Goal: Task Accomplishment & Management: Complete application form

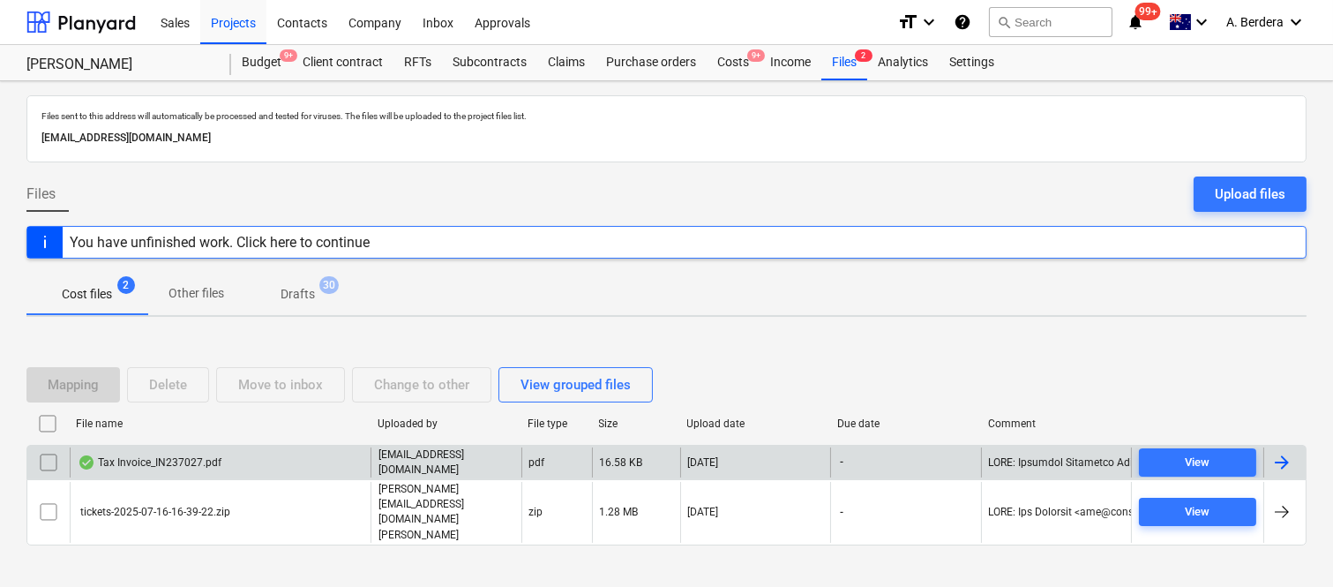
click at [266, 468] on div "Tax Invoice_IN237027.pdf" at bounding box center [220, 462] width 301 height 30
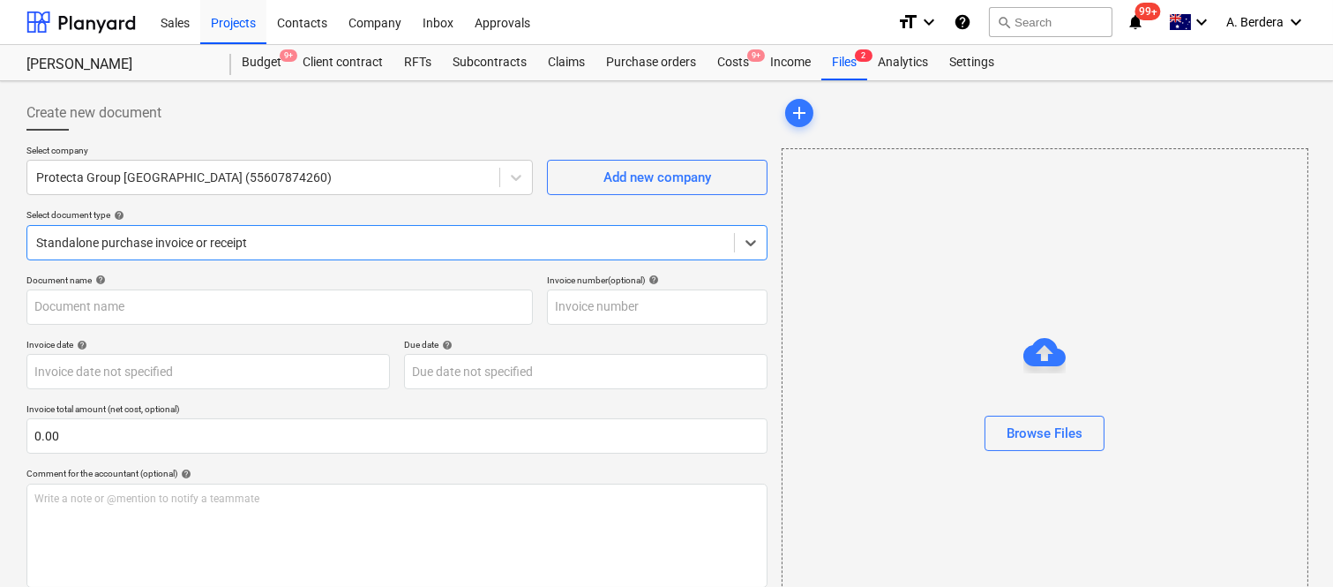
type input "IN237027"
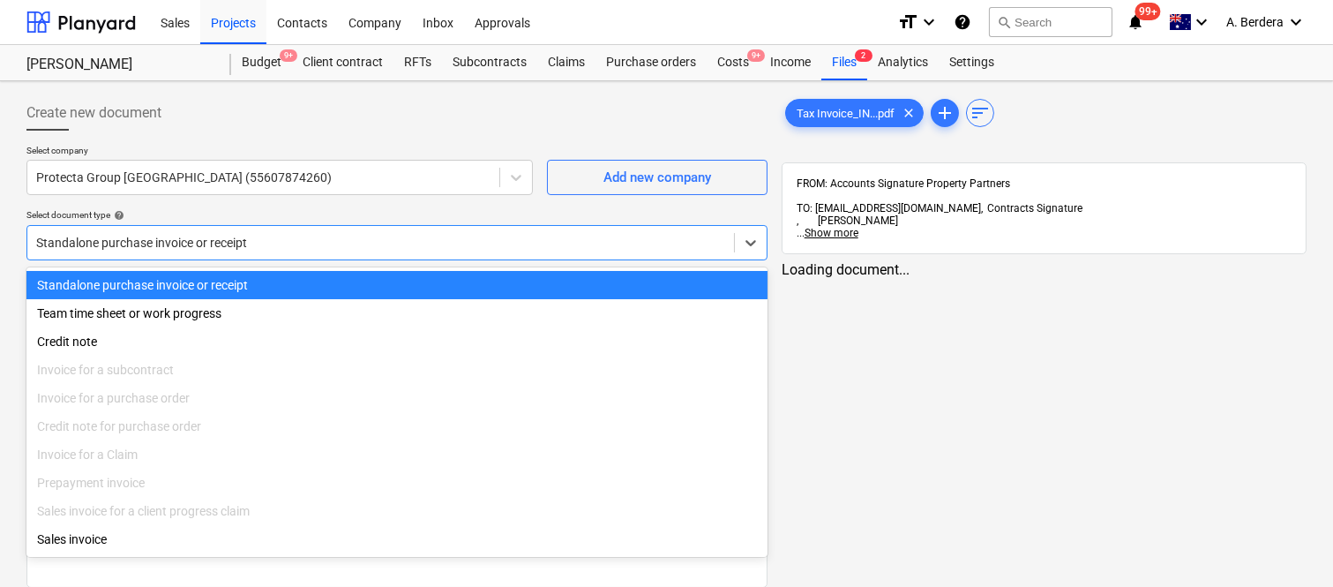
click at [375, 240] on div at bounding box center [380, 243] width 689 height 18
click at [398, 289] on div "Standalone purchase invoice or receipt" at bounding box center [396, 285] width 741 height 28
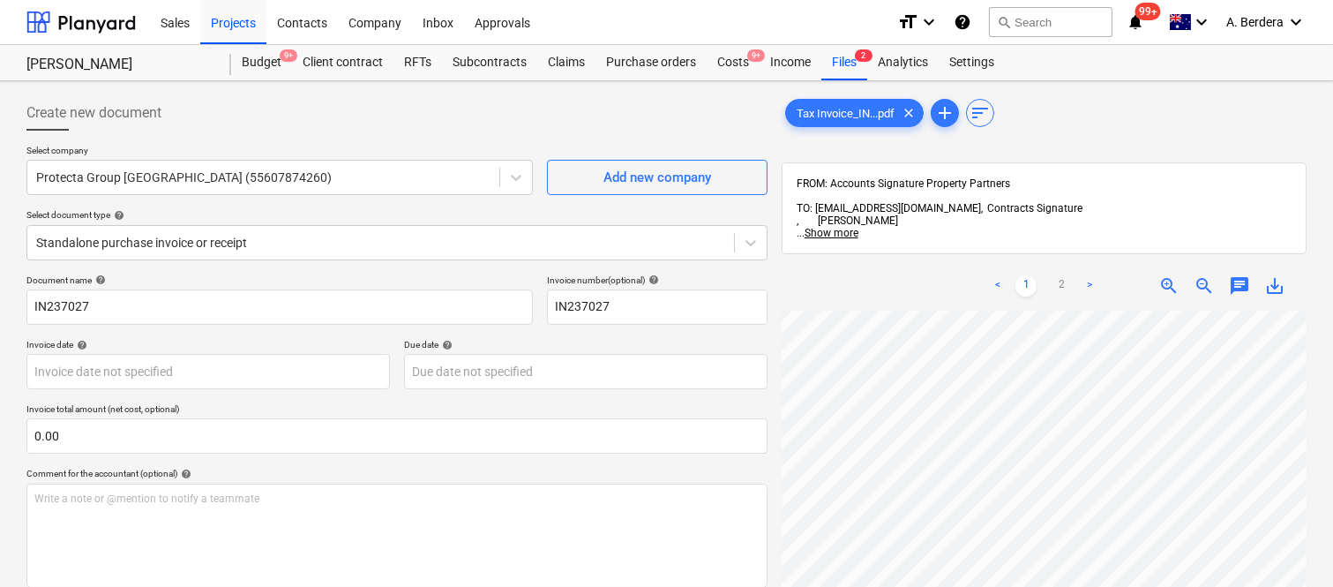
scroll to position [0, 138]
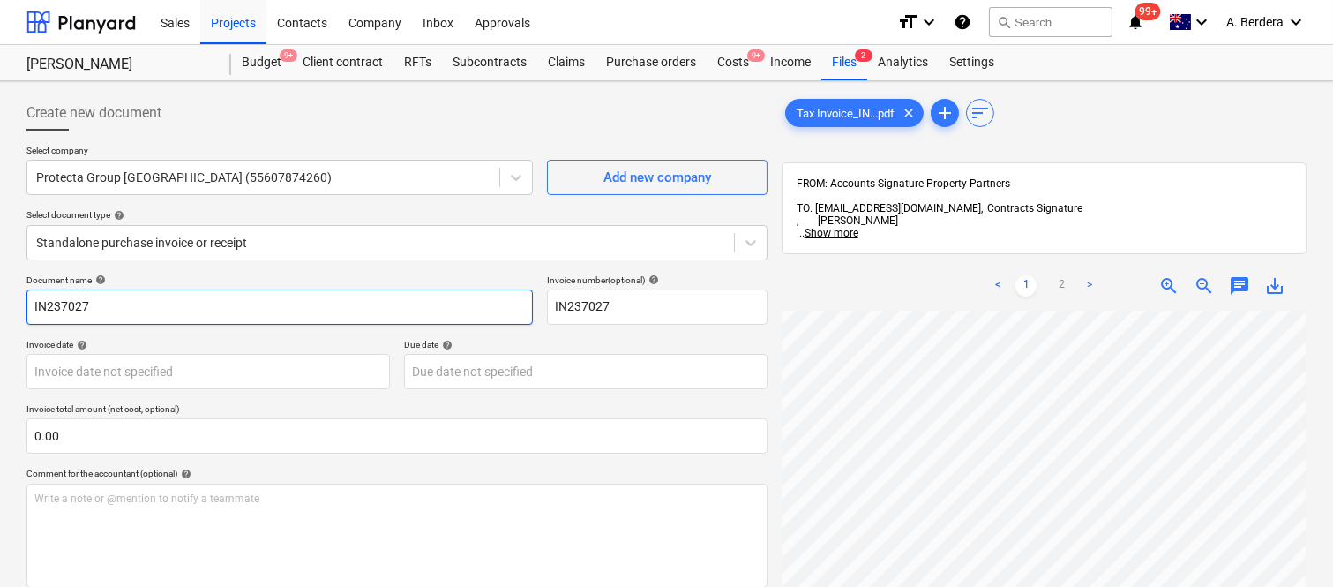
click at [31, 307] on input "IN237027" at bounding box center [279, 306] width 506 height 35
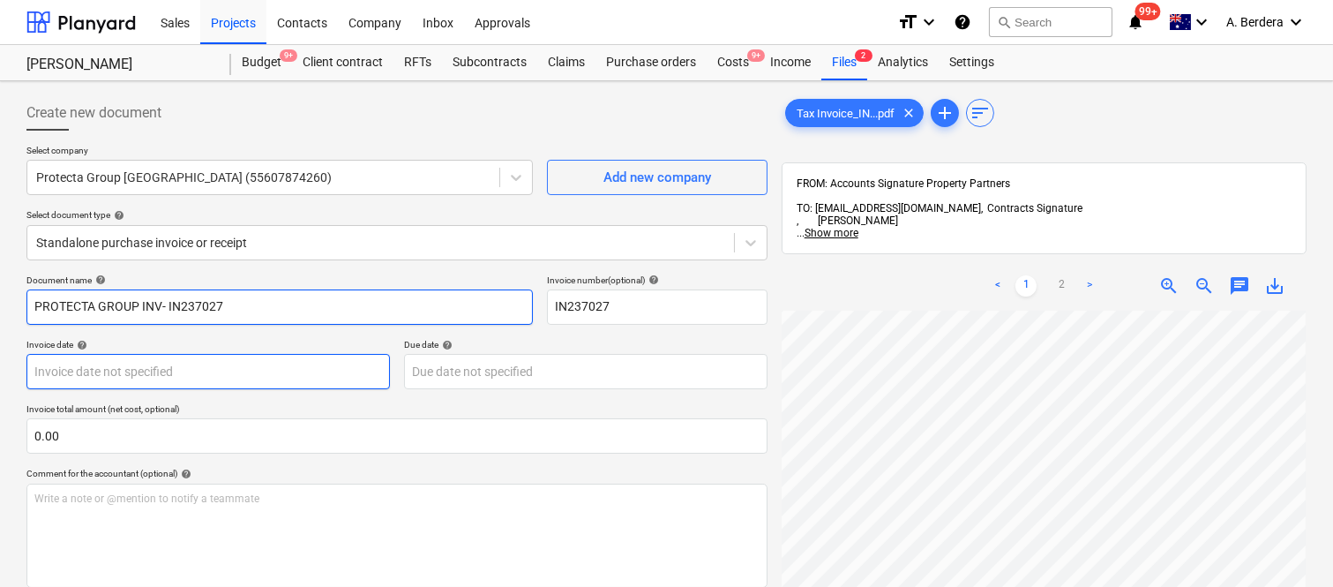
type input "PROTECTA GROUP INV- IN237027"
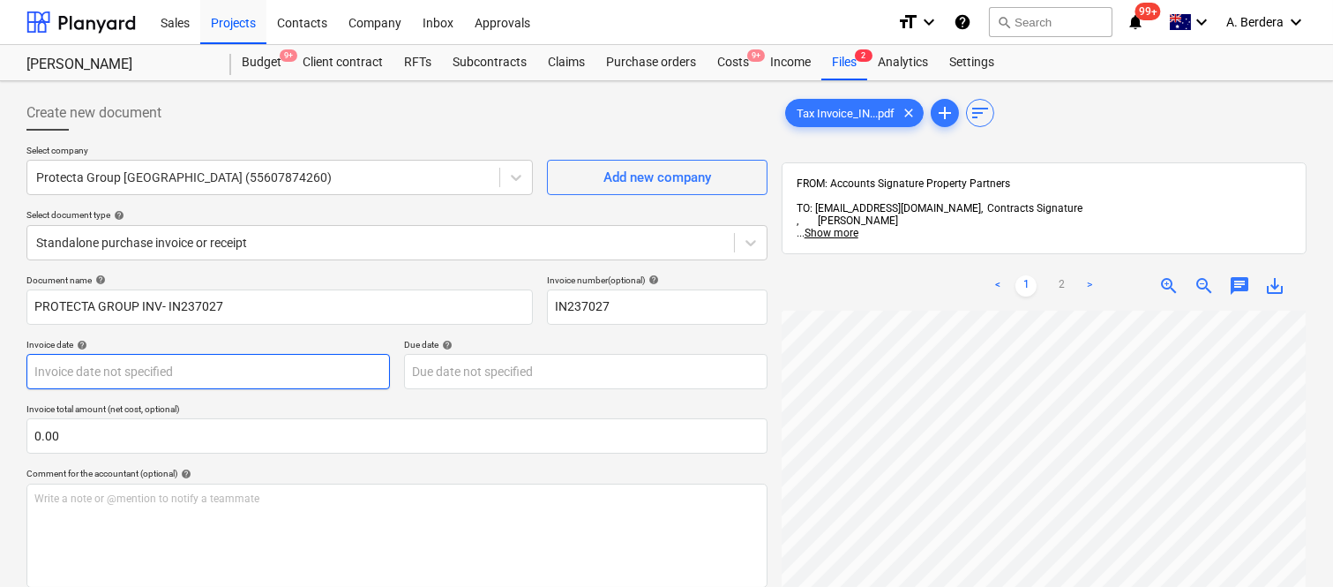
click at [226, 369] on body "Sales Projects Contacts Company Inbox Approvals format_size keyboard_arrow_down…" at bounding box center [666, 293] width 1333 height 587
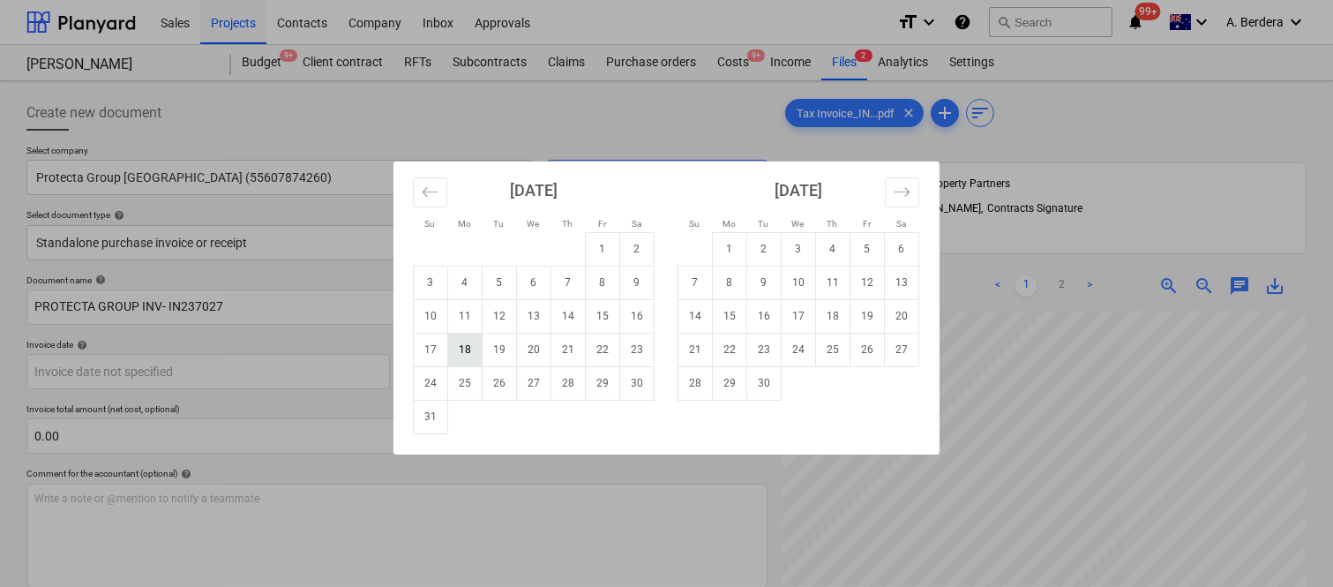
click at [457, 349] on td "18" at bounding box center [465, 350] width 34 height 34
type input "[DATE]"
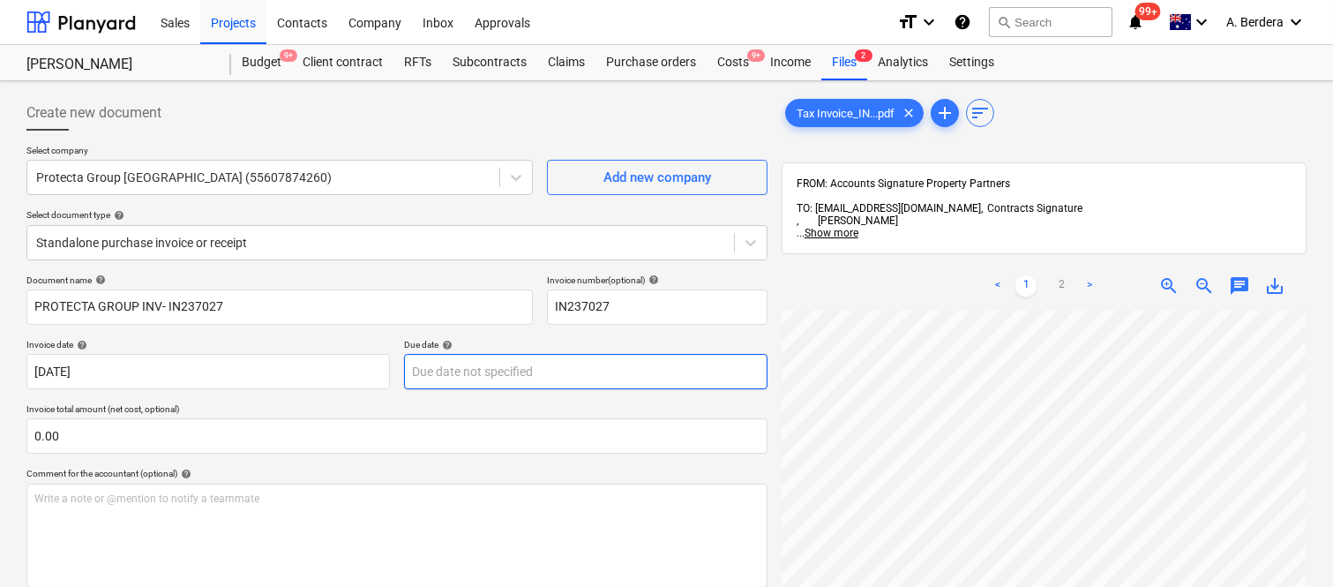
click at [618, 373] on body "Sales Projects Contacts Company Inbox Approvals format_size keyboard_arrow_down…" at bounding box center [666, 293] width 1333 height 587
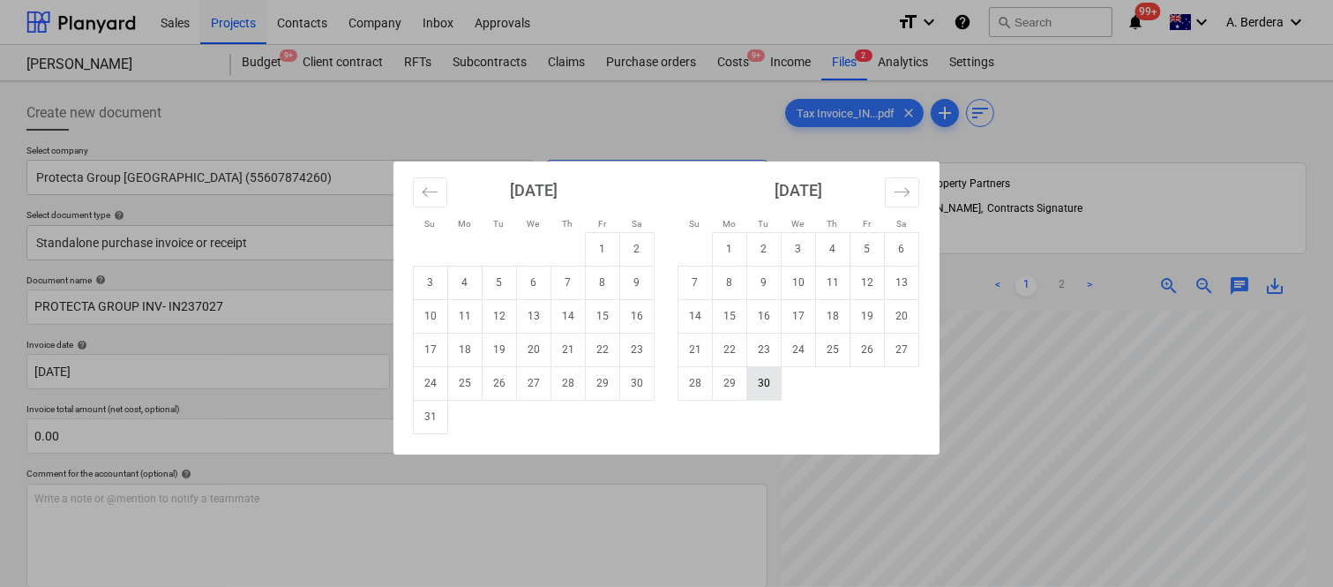
click at [771, 393] on td "30" at bounding box center [764, 383] width 34 height 34
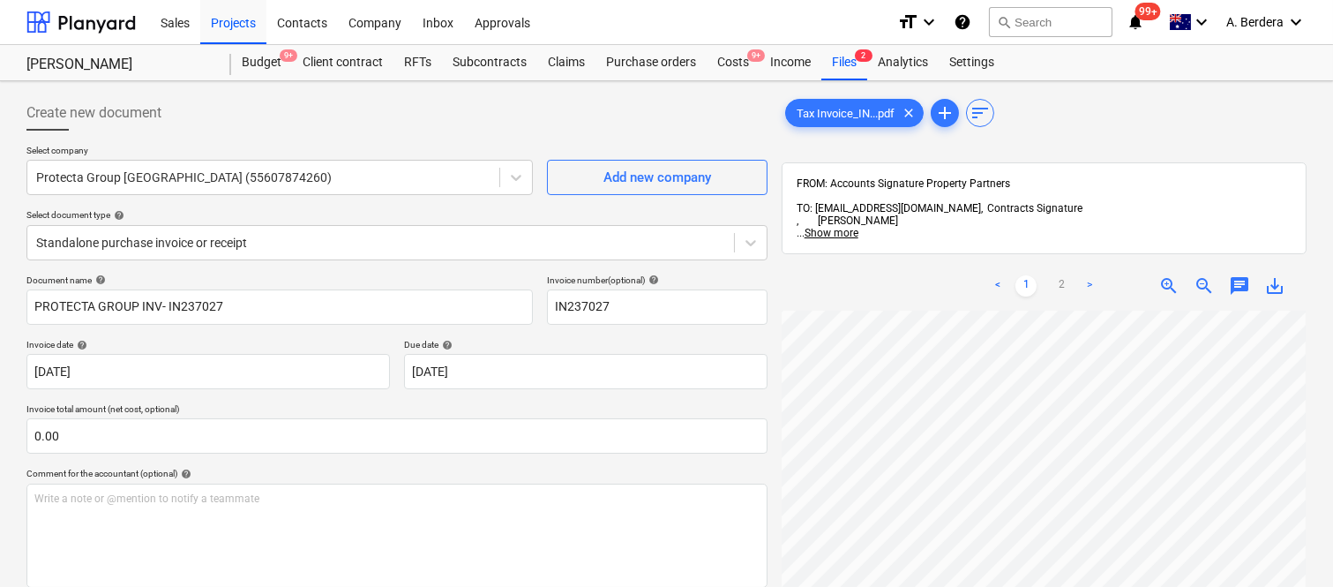
type input "[DATE]"
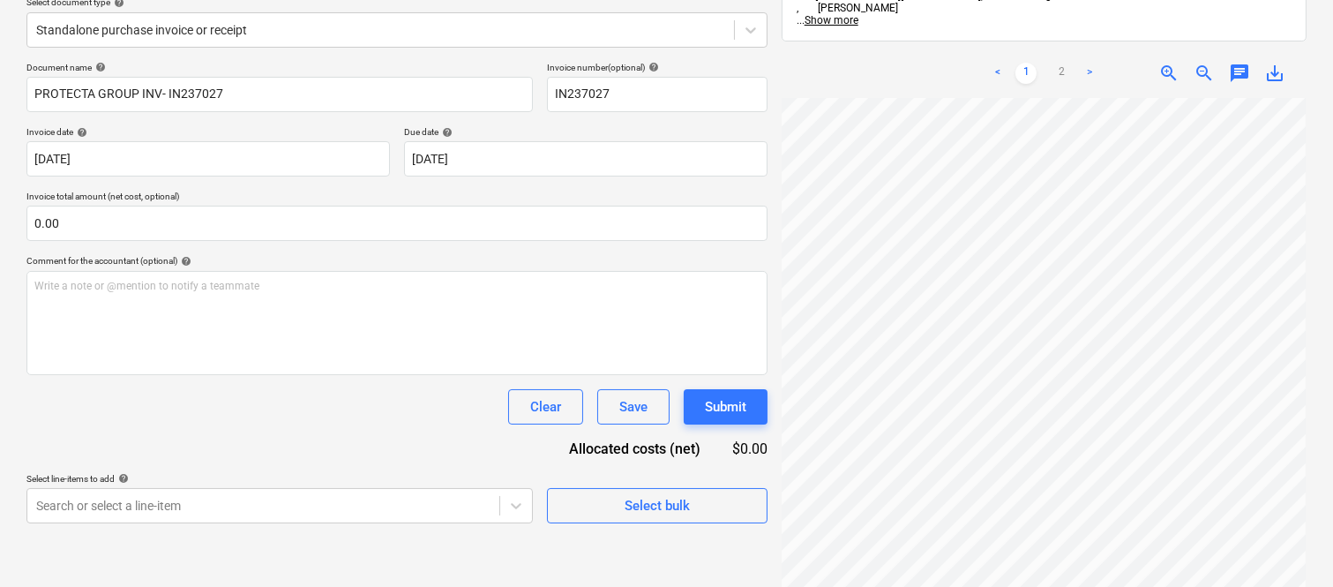
scroll to position [251, 0]
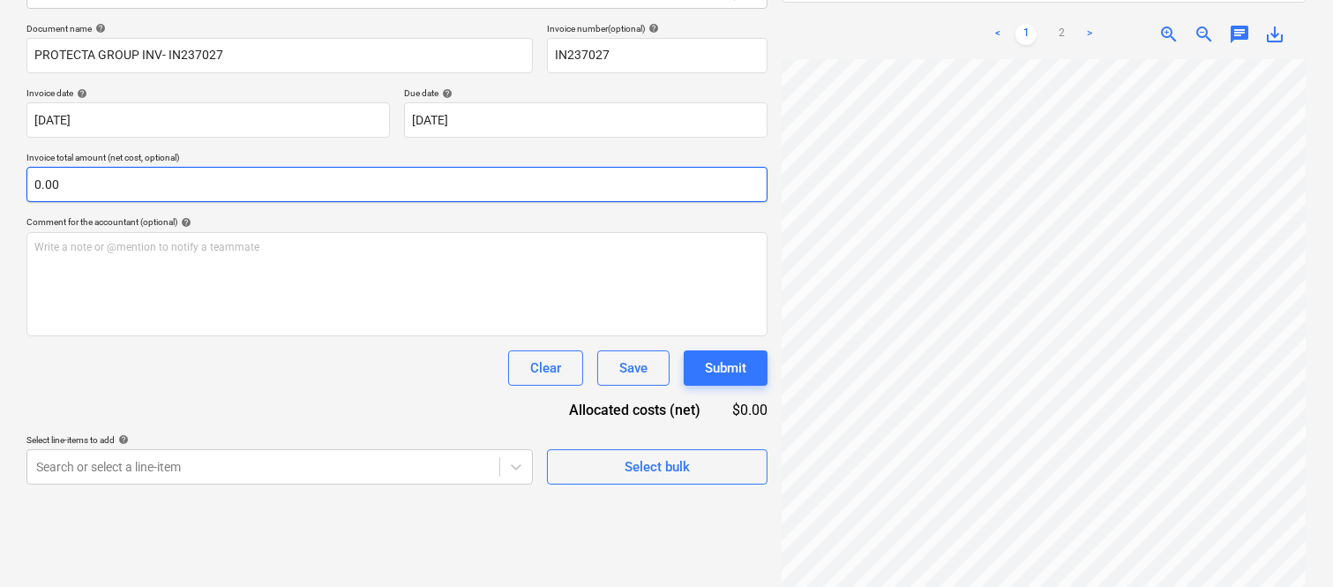
click at [156, 190] on input "0.00" at bounding box center [396, 184] width 741 height 35
paste input "1,321.6"
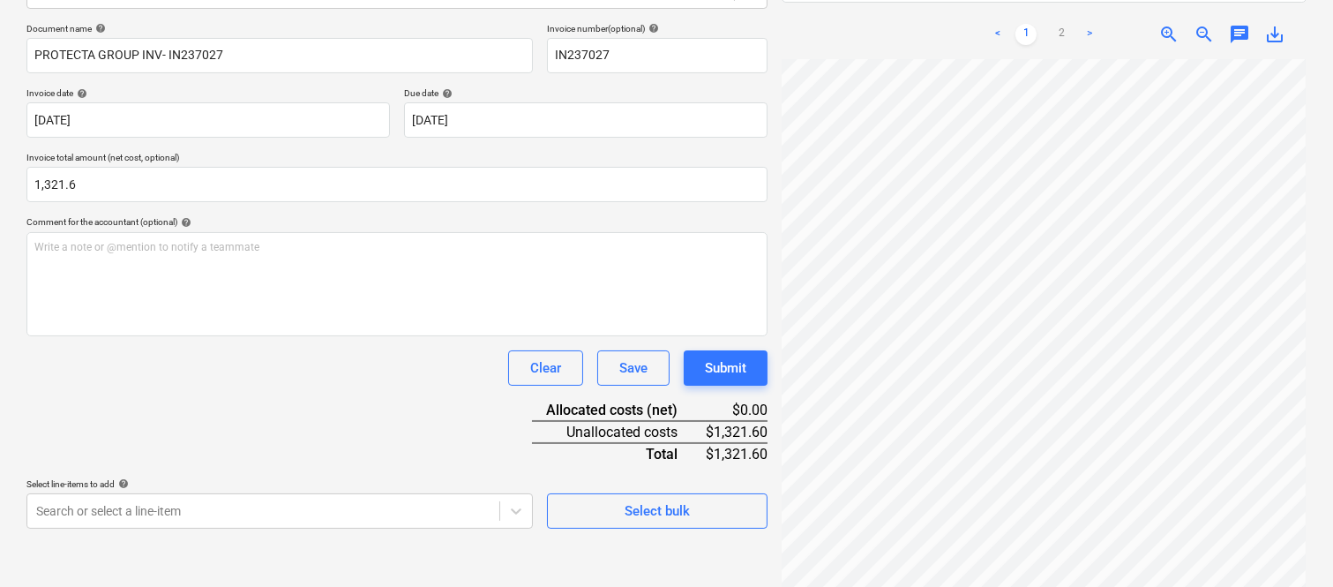
type input "1,321.60"
click at [198, 420] on div "Document name help PROTECTA GROUP INV- IN237027 Invoice number (optional) help …" at bounding box center [396, 275] width 741 height 505
click at [359, 420] on div "Document name help PROTECTA GROUP INV- IN237027 Invoice number (optional) help …" at bounding box center [396, 275] width 741 height 505
click at [163, 335] on body "Sales Projects Contacts Company Inbox Approvals format_size keyboard_arrow_down…" at bounding box center [666, 42] width 1333 height 587
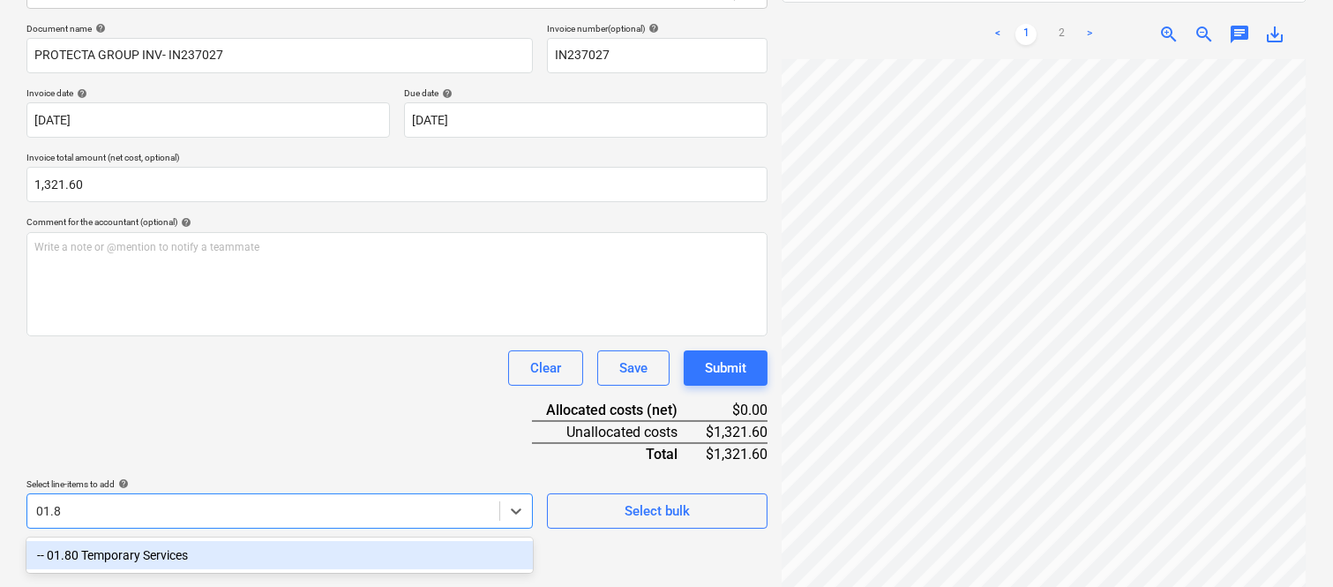
type input "01.80"
click at [288, 543] on div "-- 01.80 Temporary Services" at bounding box center [279, 555] width 506 height 28
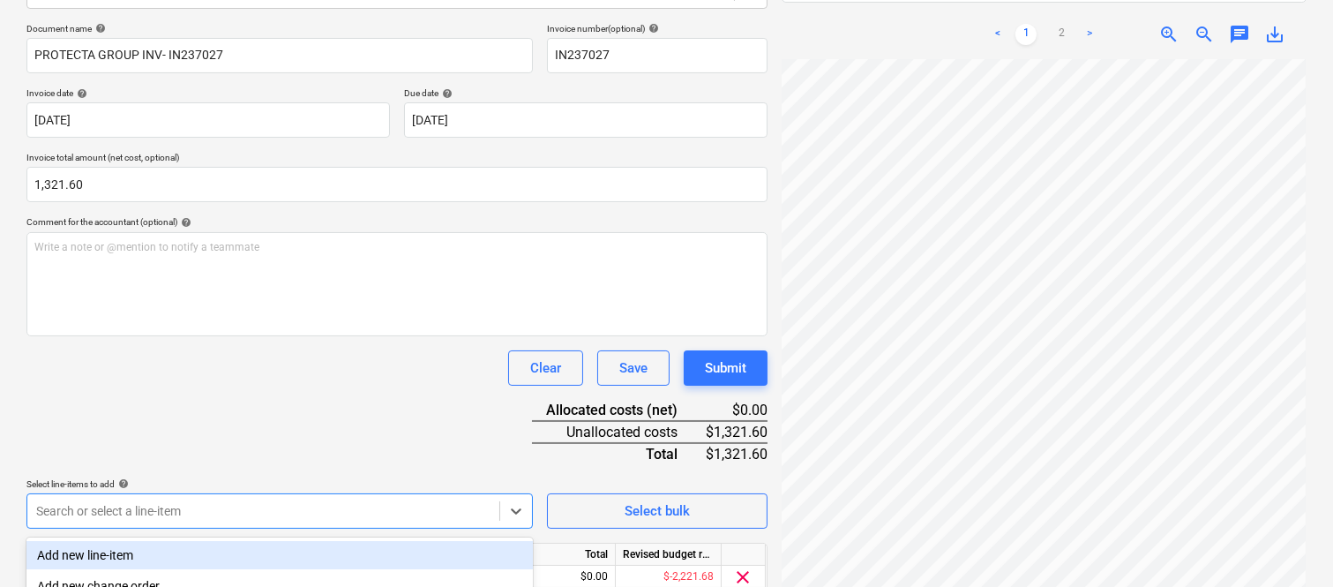
click at [269, 365] on div "Clear Save Submit" at bounding box center [396, 367] width 741 height 35
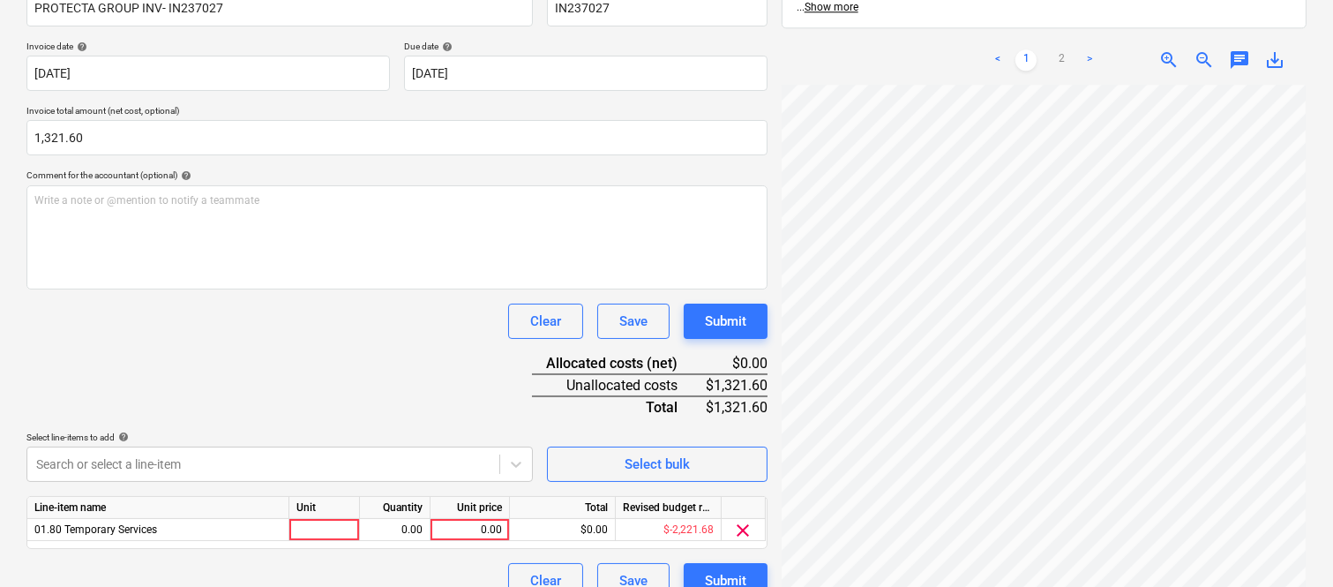
scroll to position [324, 0]
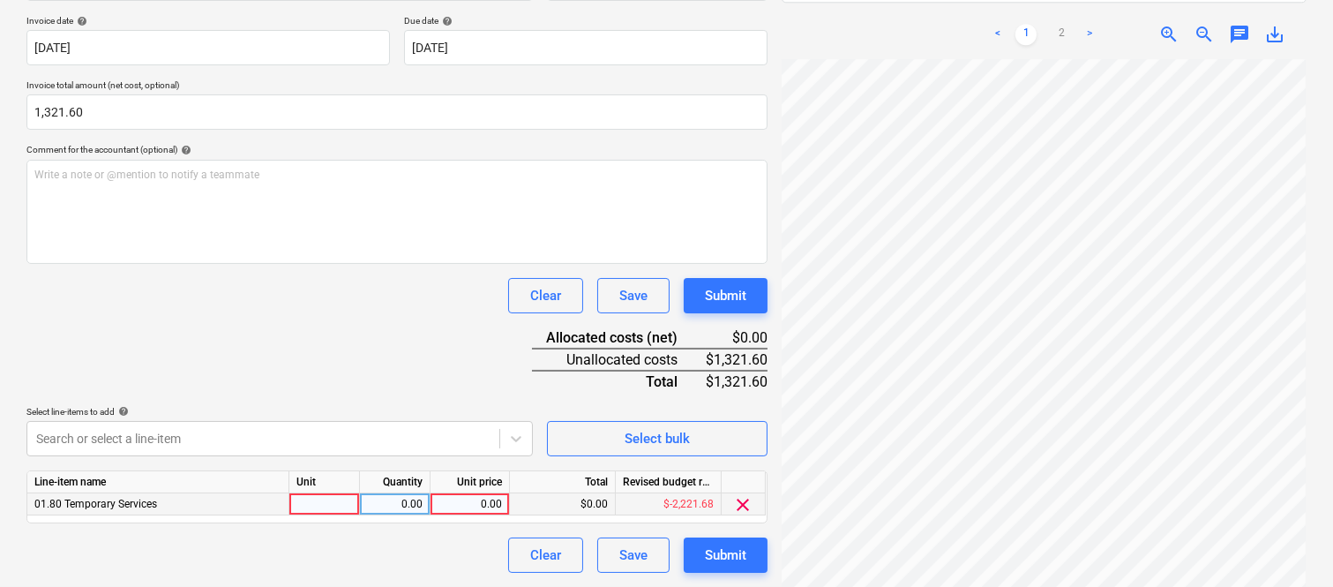
click at [350, 505] on div at bounding box center [324, 504] width 71 height 22
type input "INVOICE"
click at [391, 498] on div "0.00" at bounding box center [395, 504] width 56 height 22
type input "1"
click at [453, 498] on div "0.00" at bounding box center [470, 504] width 64 height 22
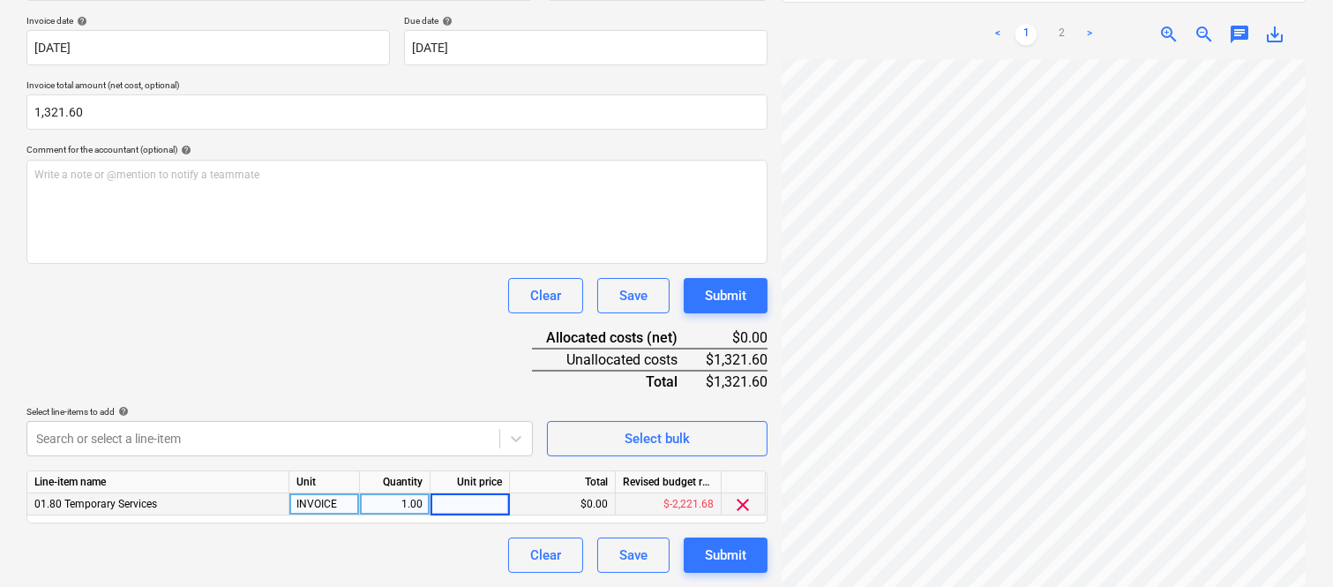
type input "1,321.6"
click at [376, 558] on div "Clear Save Submit" at bounding box center [396, 554] width 741 height 35
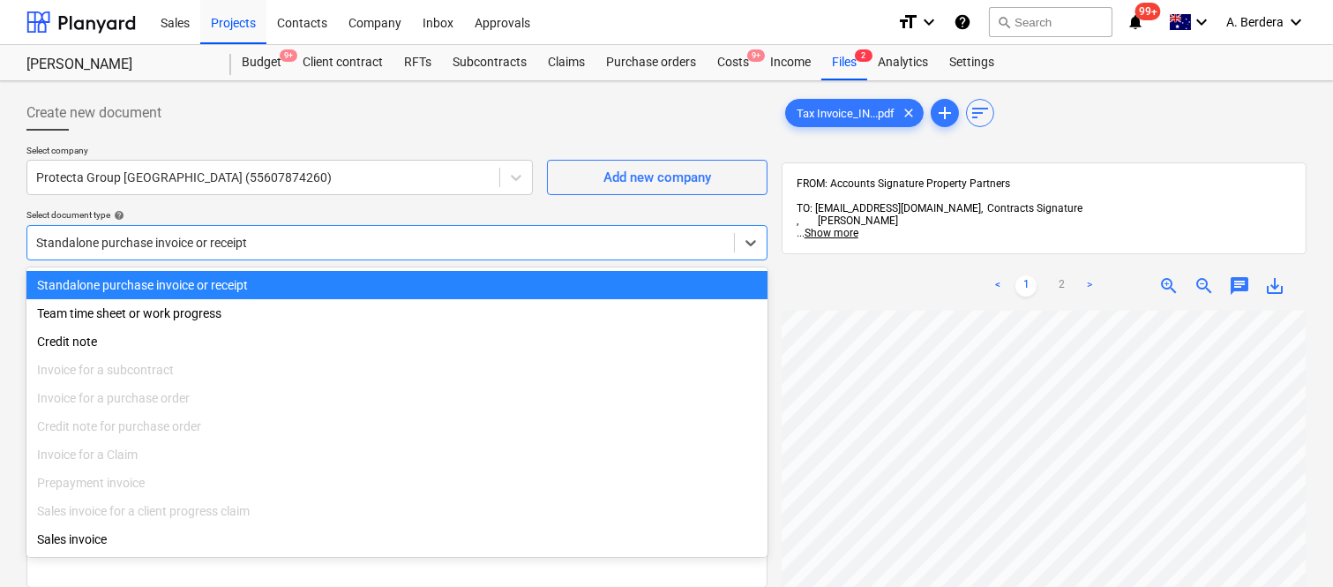
click at [372, 234] on div at bounding box center [380, 243] width 689 height 18
click at [385, 279] on div "Standalone purchase invoice or receipt" at bounding box center [396, 285] width 741 height 28
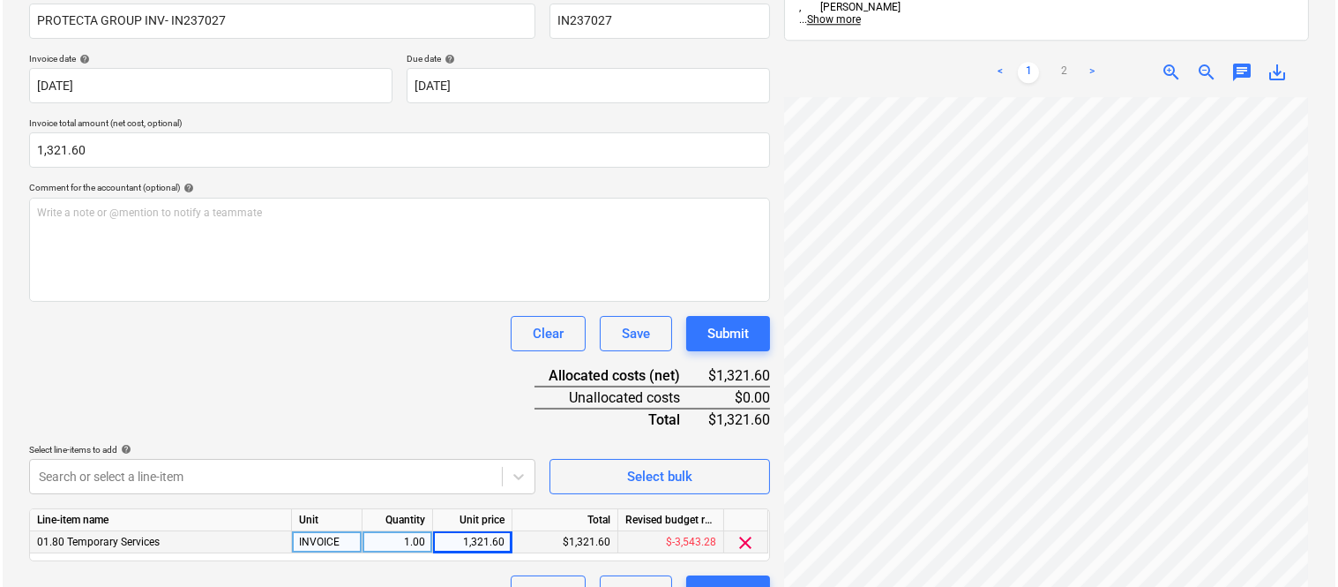
scroll to position [324, 0]
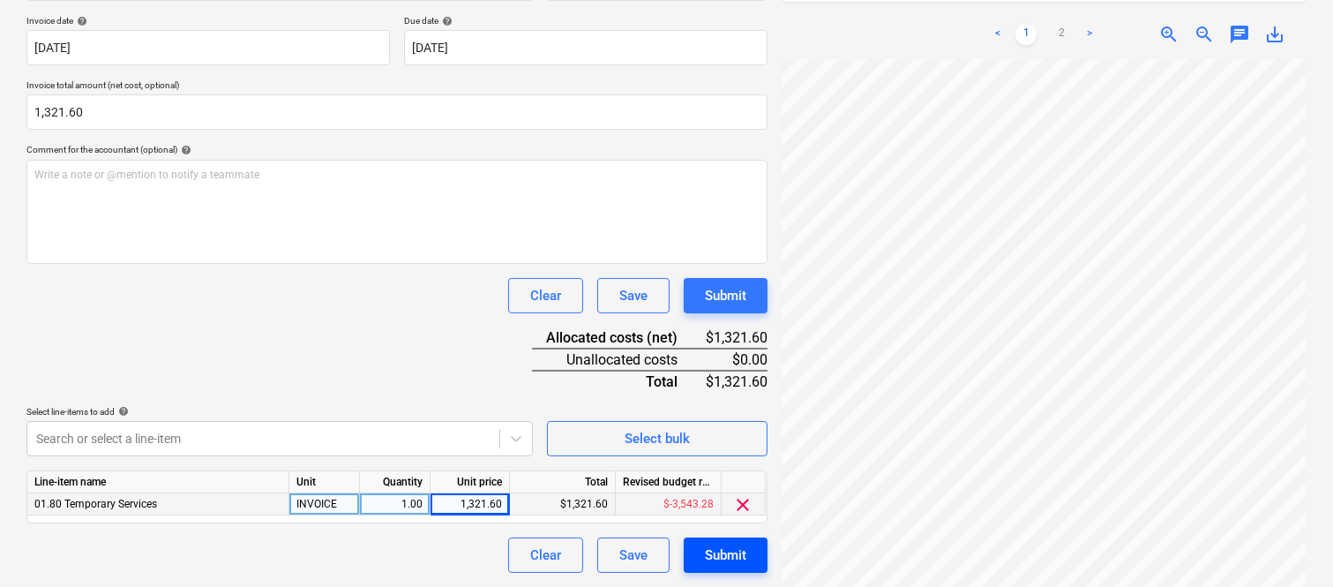
click at [702, 558] on button "Submit" at bounding box center [726, 554] width 84 height 35
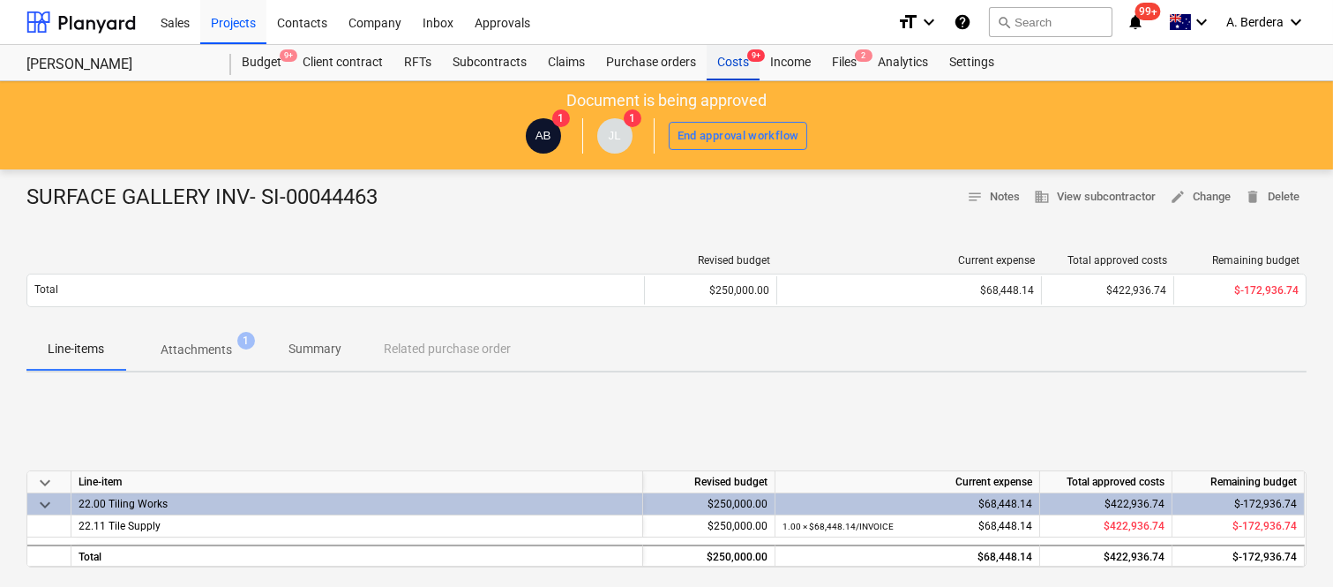
click at [744, 63] on div "Costs 9+" at bounding box center [733, 62] width 53 height 35
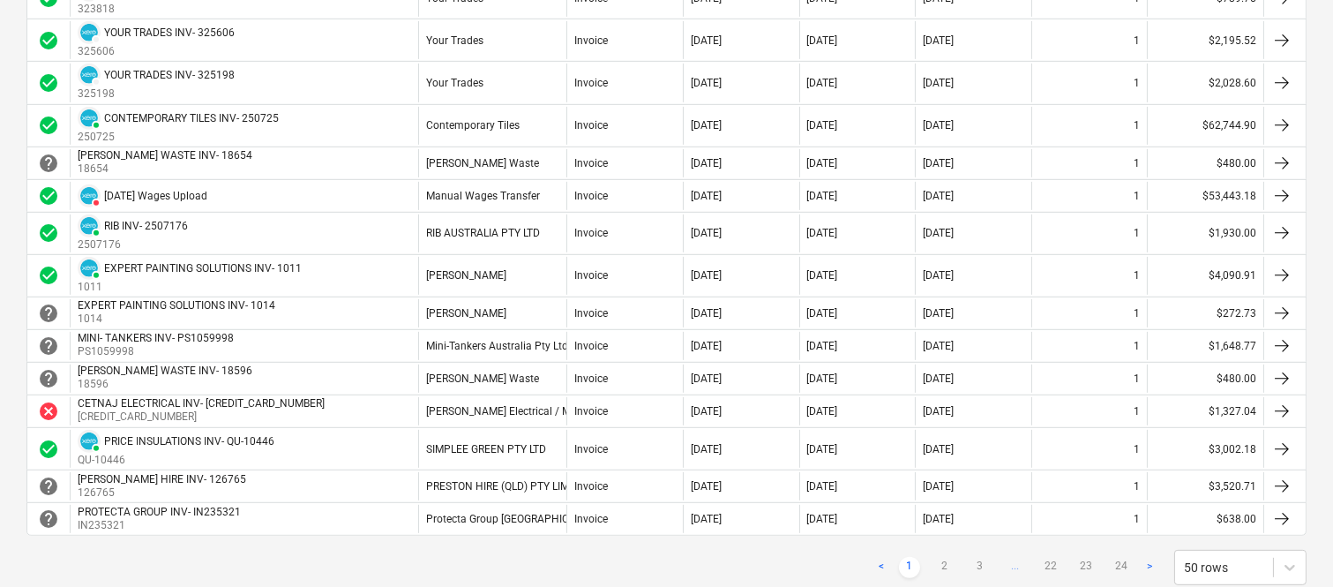
scroll to position [1607, 0]
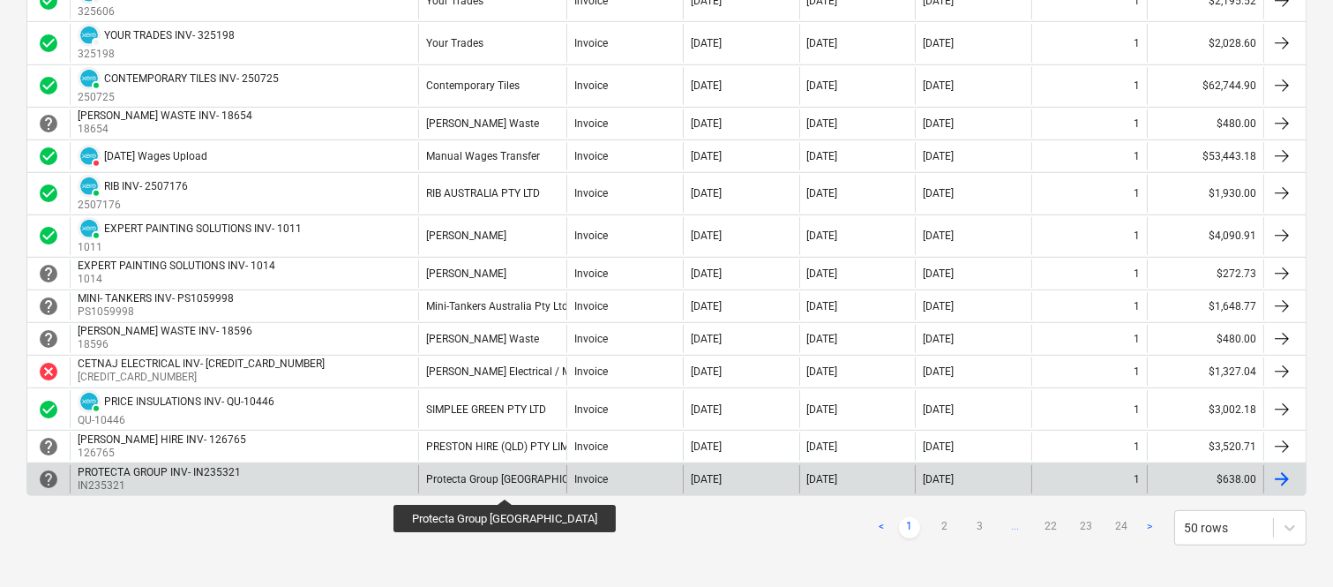
click at [475, 483] on div "Protecta Group [GEOGRAPHIC_DATA]" at bounding box center [514, 479] width 176 height 12
